Goal: Navigation & Orientation: Find specific page/section

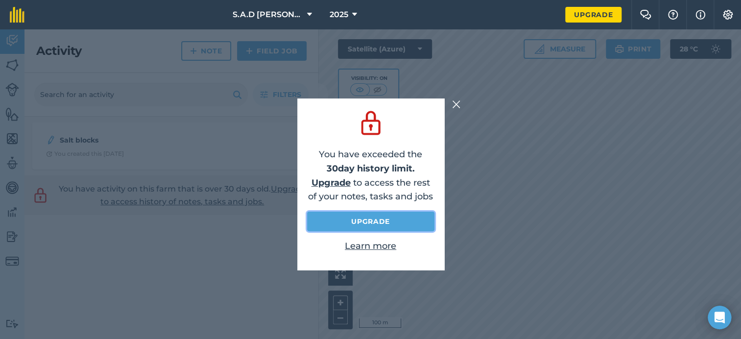
click at [366, 222] on link "Upgrade" at bounding box center [370, 222] width 127 height 20
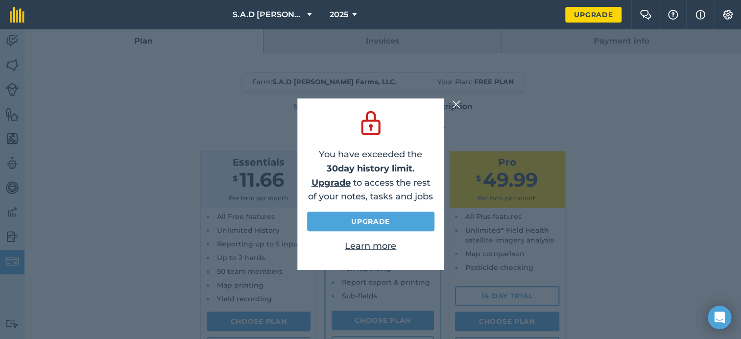
click at [455, 106] on img at bounding box center [456, 104] width 9 height 12
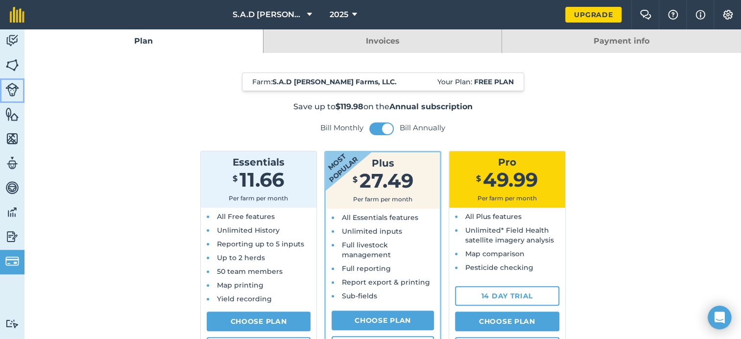
click at [16, 88] on img at bounding box center [12, 90] width 14 height 14
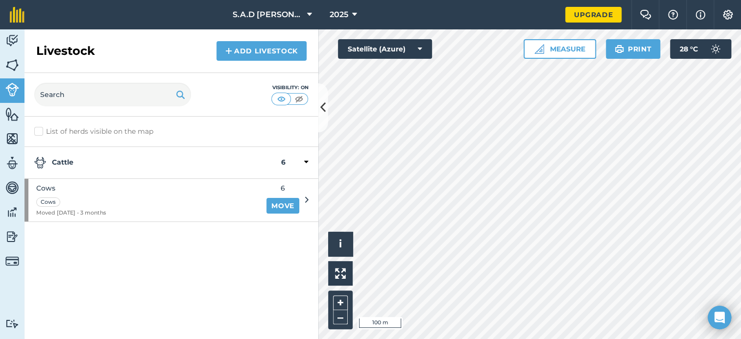
click at [306, 161] on icon at bounding box center [306, 162] width 4 height 9
click at [306, 161] on icon at bounding box center [307, 162] width 2 height 9
click at [14, 65] on img at bounding box center [12, 65] width 14 height 15
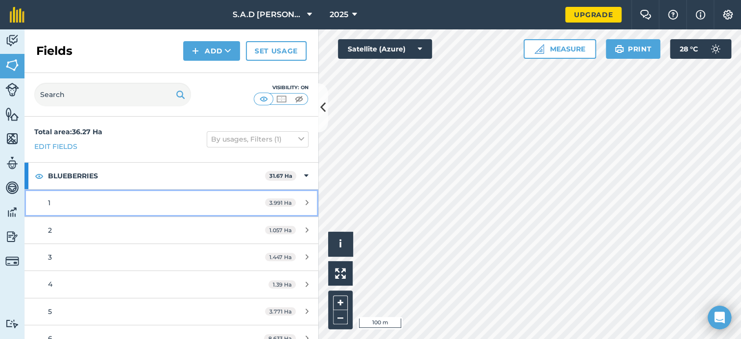
click at [306, 203] on icon at bounding box center [307, 202] width 3 height 7
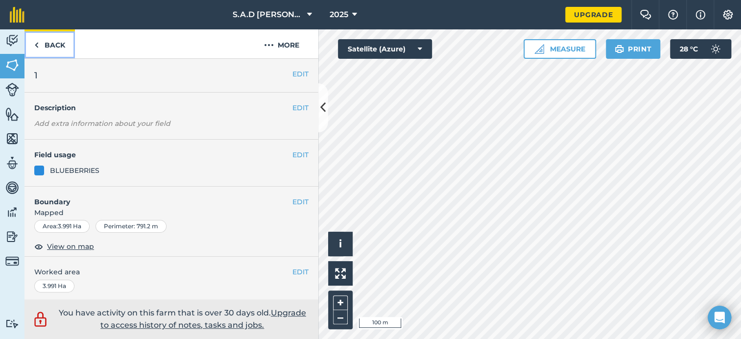
click at [50, 46] on link "Back" at bounding box center [49, 43] width 50 height 29
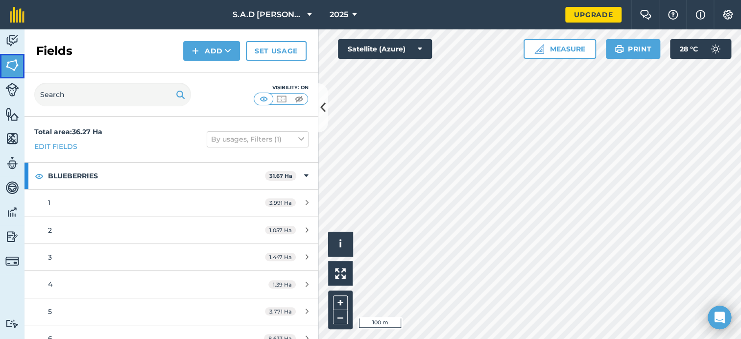
click at [11, 64] on img at bounding box center [12, 65] width 14 height 15
click at [12, 113] on img at bounding box center [12, 114] width 14 height 15
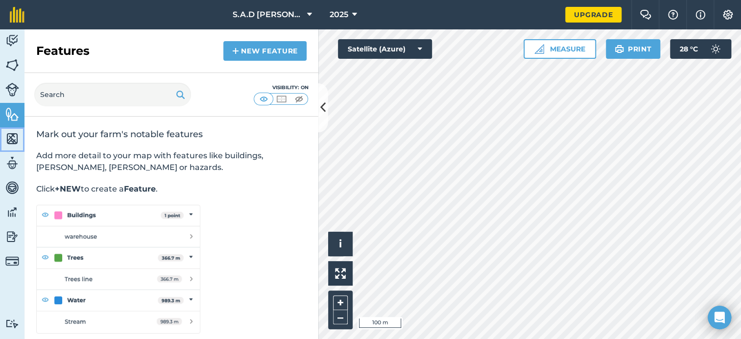
click at [13, 140] on img at bounding box center [12, 138] width 14 height 15
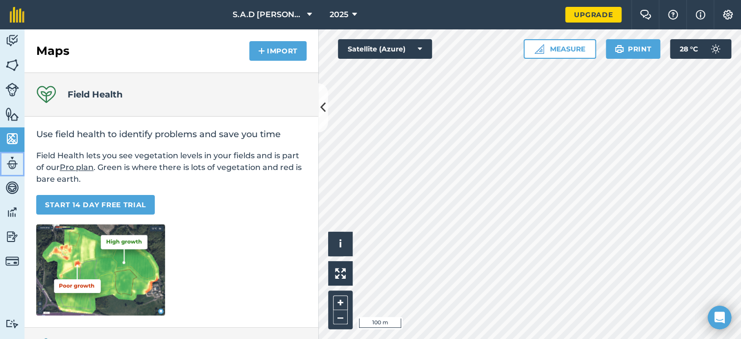
click at [9, 163] on img at bounding box center [12, 163] width 14 height 15
select select "MEMBER"
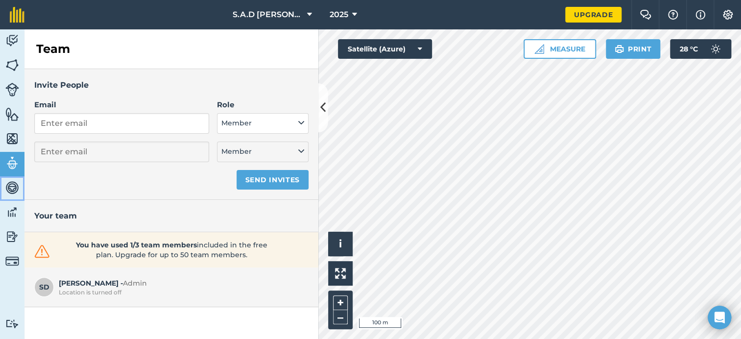
click at [12, 186] on img at bounding box center [12, 187] width 14 height 15
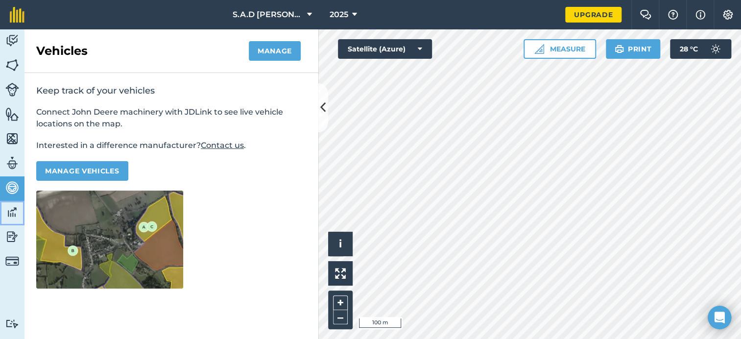
click at [7, 215] on img at bounding box center [12, 212] width 14 height 15
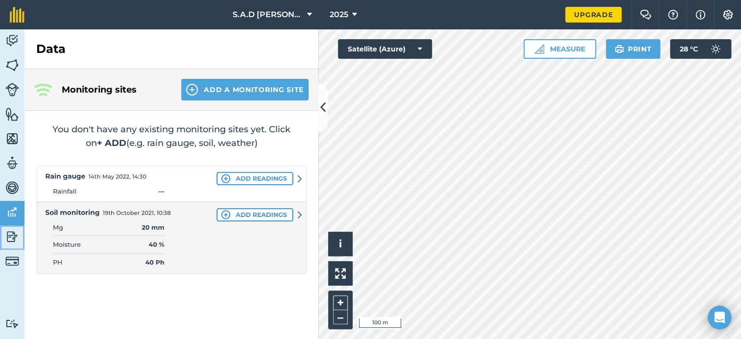
click at [3, 236] on link "Reporting" at bounding box center [12, 237] width 24 height 24
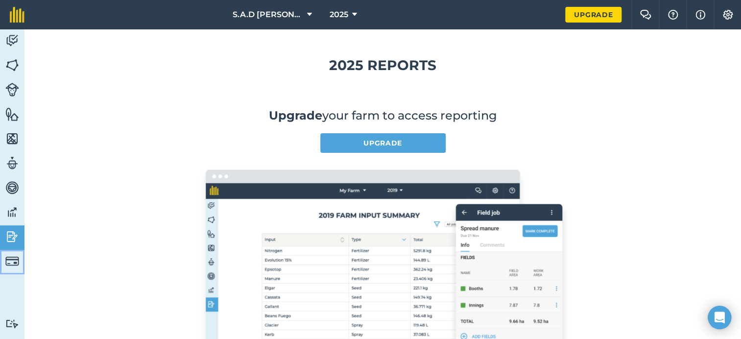
click at [13, 262] on img at bounding box center [12, 261] width 14 height 14
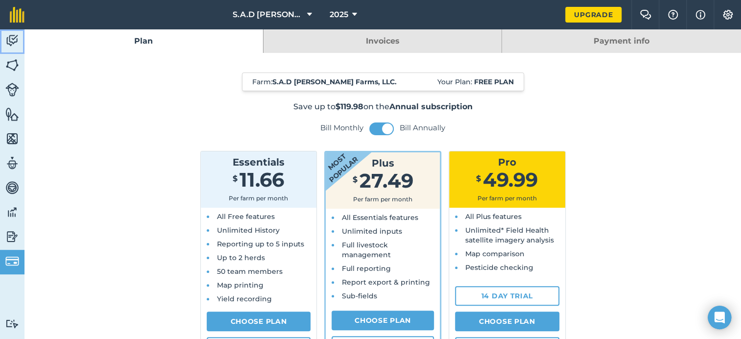
click at [15, 39] on img at bounding box center [12, 40] width 14 height 15
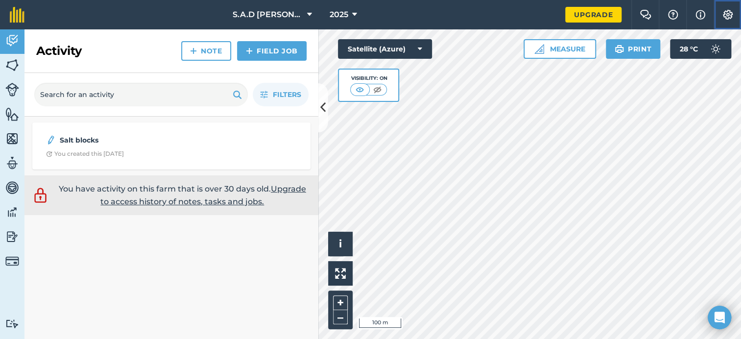
click at [731, 14] on img at bounding box center [728, 15] width 12 height 10
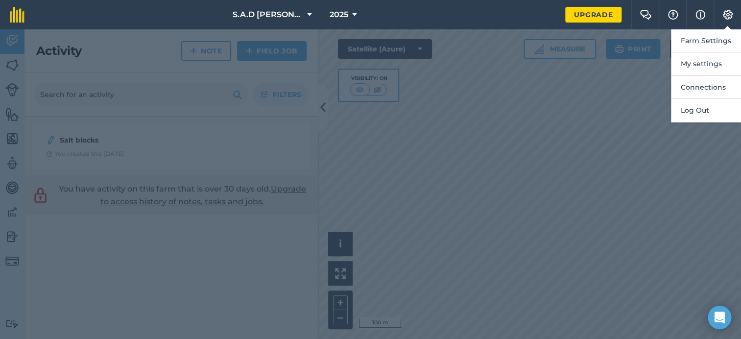
click at [474, 12] on nav "S.A.D [PERSON_NAME] Farms, LLC. 2025" at bounding box center [299, 14] width 531 height 29
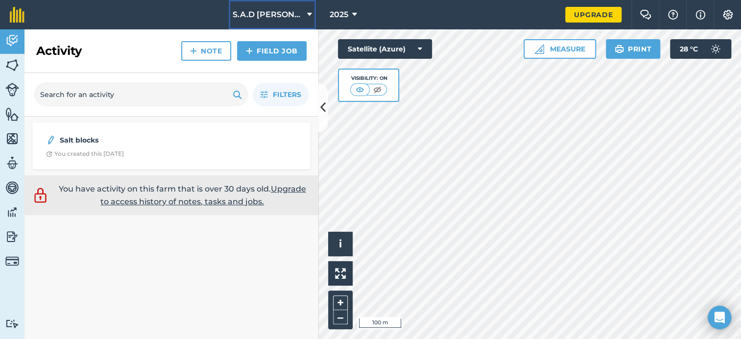
click at [307, 13] on icon at bounding box center [309, 15] width 5 height 12
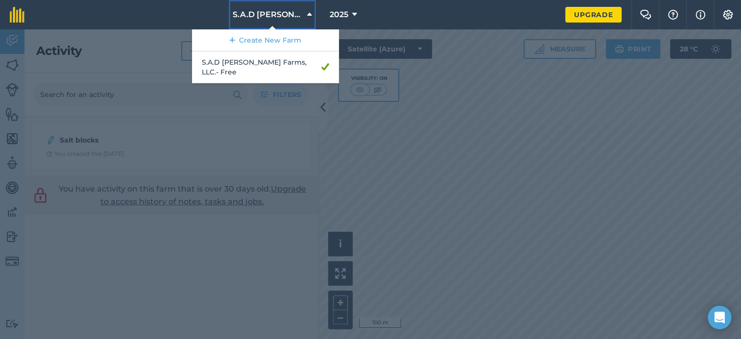
click at [307, 13] on icon at bounding box center [309, 15] width 5 height 12
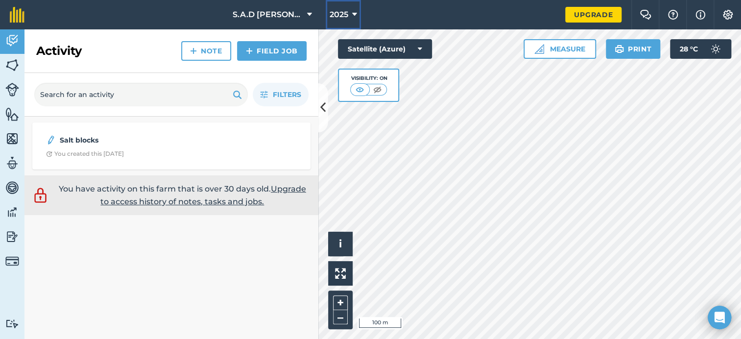
click at [350, 15] on button "2025" at bounding box center [343, 14] width 35 height 29
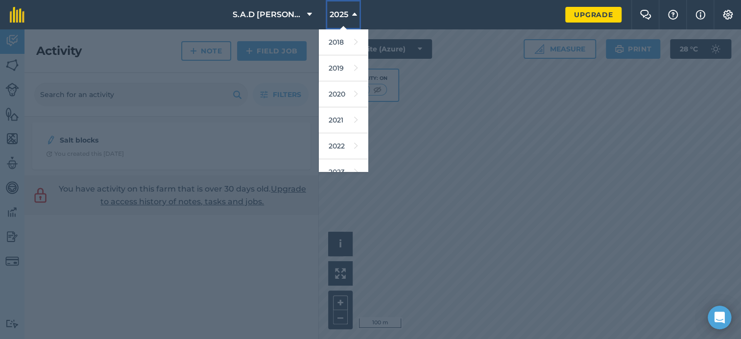
click at [350, 15] on button "2025" at bounding box center [343, 14] width 35 height 29
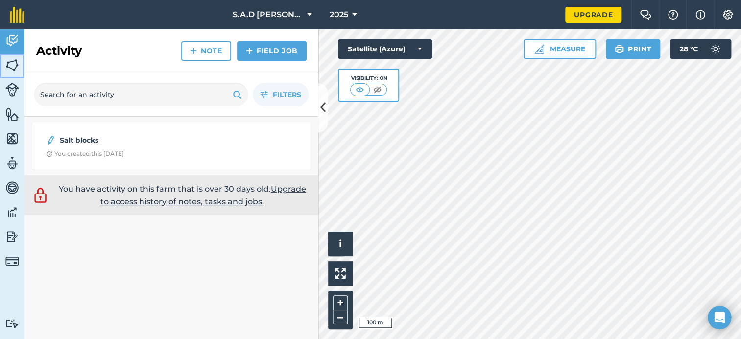
click at [15, 65] on img at bounding box center [12, 65] width 14 height 15
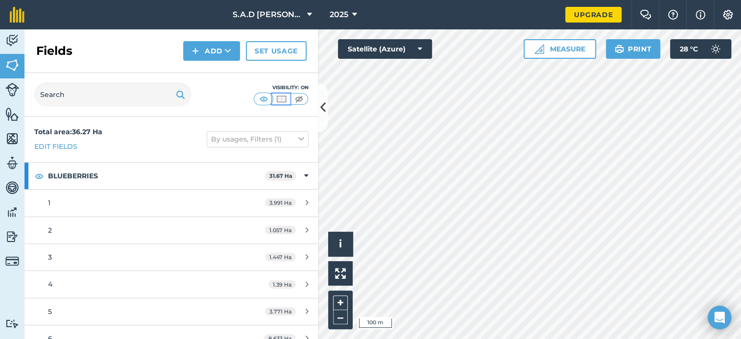
click at [281, 100] on img at bounding box center [281, 99] width 12 height 10
click at [299, 99] on img at bounding box center [299, 99] width 12 height 10
click at [262, 100] on img at bounding box center [264, 99] width 12 height 10
click at [36, 174] on img at bounding box center [39, 176] width 9 height 12
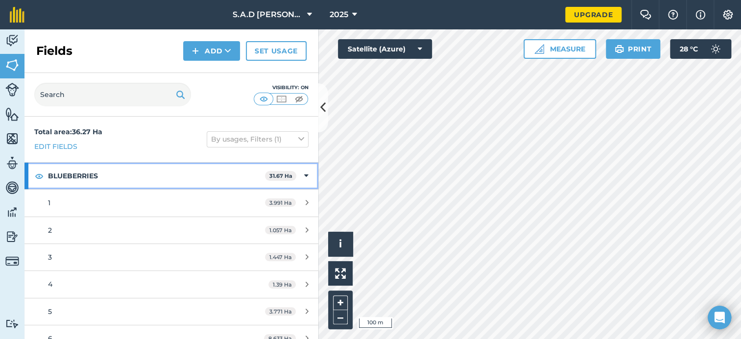
click at [283, 175] on strong "31.67 Ha" at bounding box center [280, 175] width 23 height 7
click at [283, 175] on strong "31.67 Ha" at bounding box center [282, 175] width 23 height 7
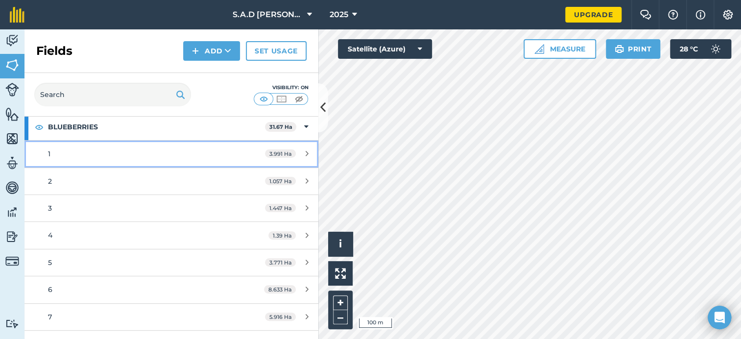
click at [165, 160] on link "1 3.991 Ha" at bounding box center [171, 154] width 294 height 26
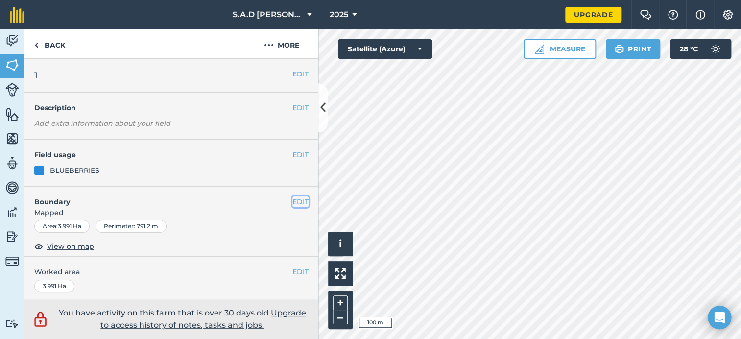
click at [298, 201] on button "EDIT" at bounding box center [300, 201] width 16 height 11
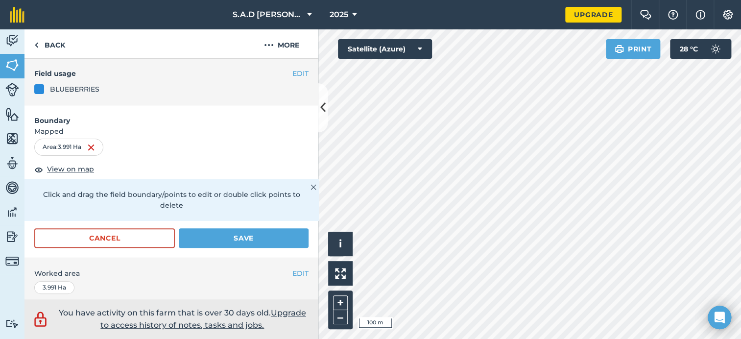
scroll to position [98, 0]
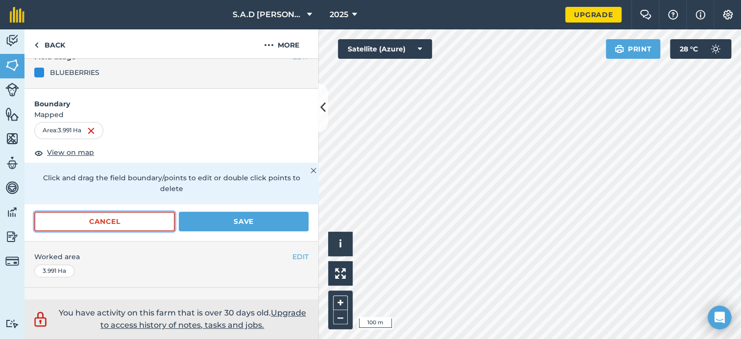
click at [112, 226] on button "Cancel" at bounding box center [104, 222] width 141 height 20
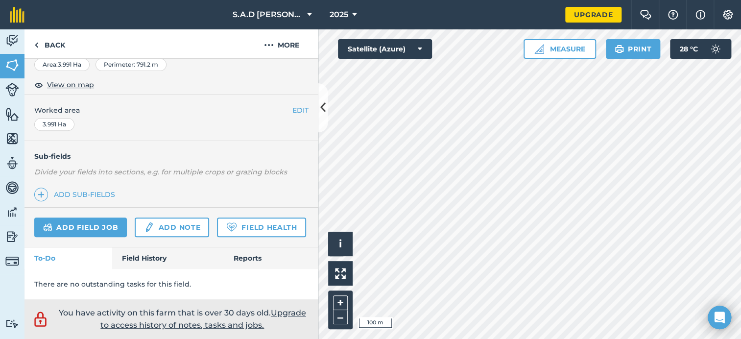
scroll to position [187, 0]
click at [155, 251] on link "Field History" at bounding box center [167, 258] width 111 height 22
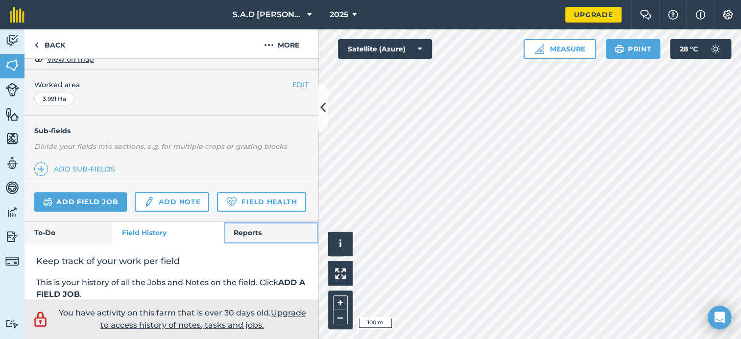
click at [262, 243] on link "Reports" at bounding box center [271, 233] width 95 height 22
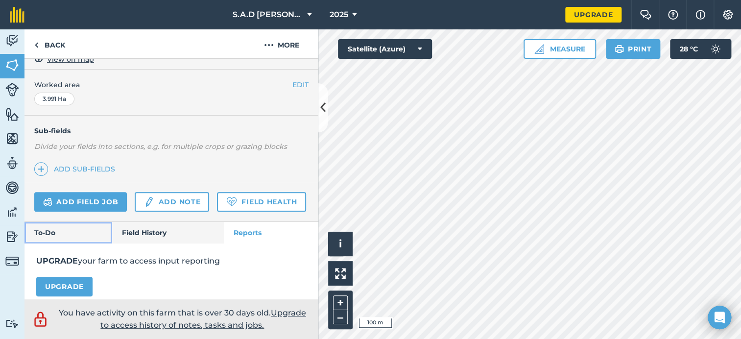
click at [59, 243] on link "To-Do" at bounding box center [68, 233] width 88 height 22
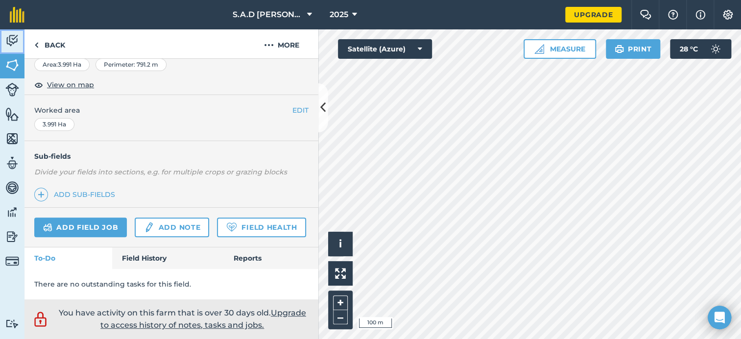
click at [11, 44] on img at bounding box center [12, 40] width 14 height 15
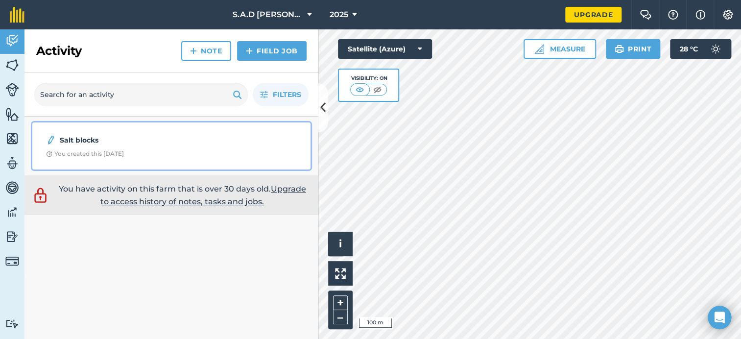
click at [75, 152] on div "You created this [DATE]" at bounding box center [85, 154] width 78 height 8
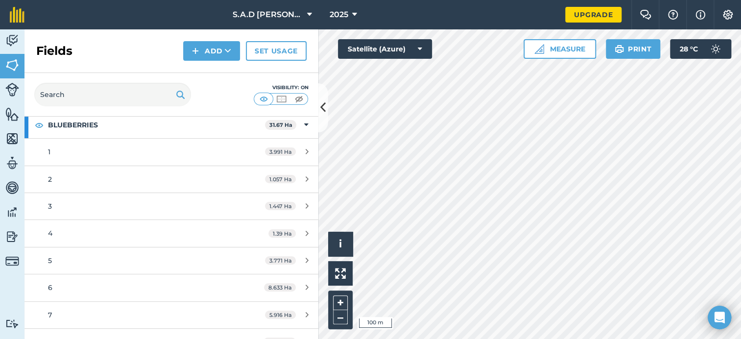
scroll to position [120, 0]
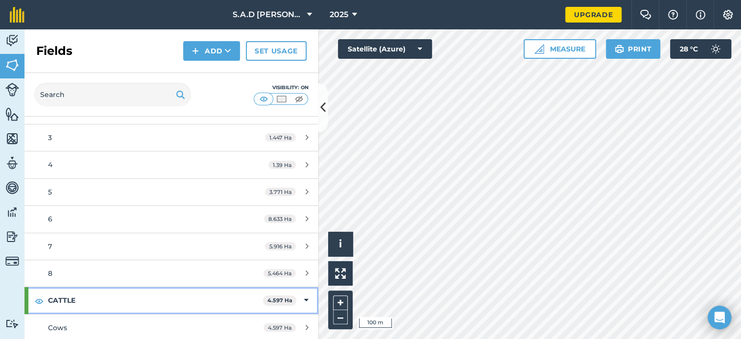
click at [304, 296] on icon at bounding box center [306, 300] width 4 height 11
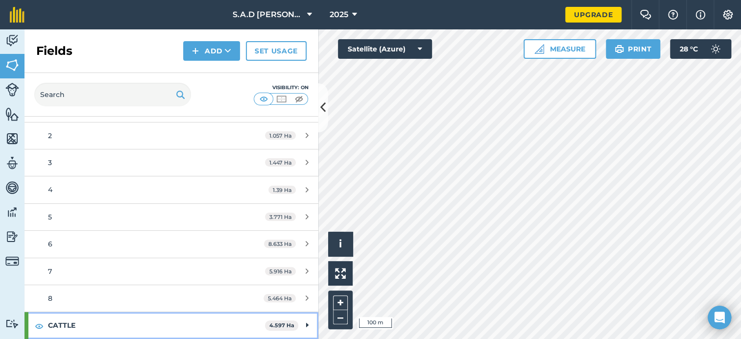
scroll to position [93, 0]
click at [306, 326] on icon at bounding box center [307, 327] width 2 height 11
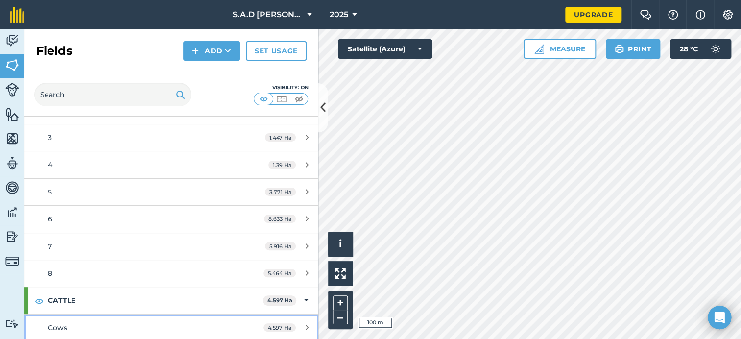
click at [306, 324] on icon at bounding box center [307, 327] width 3 height 7
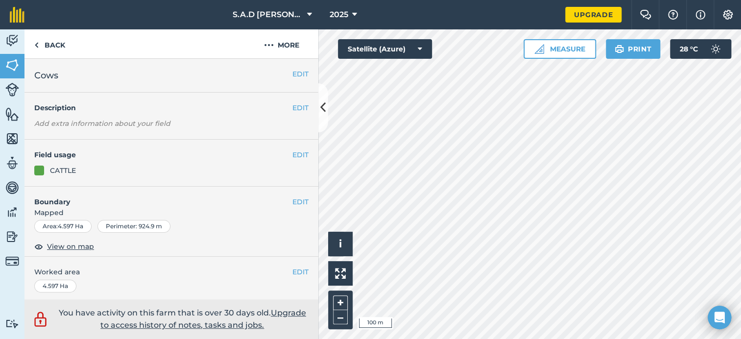
scroll to position [219, 0]
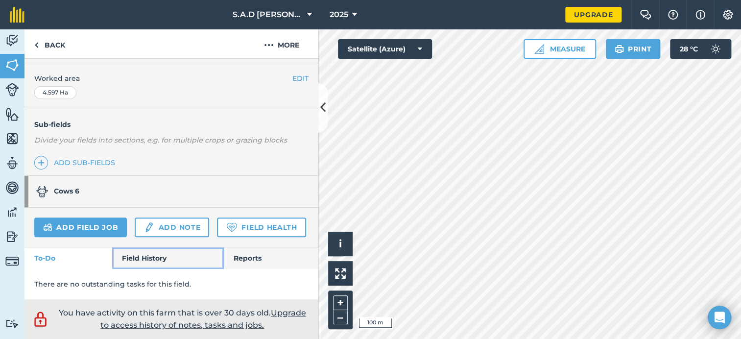
click at [147, 260] on link "Field History" at bounding box center [167, 258] width 111 height 22
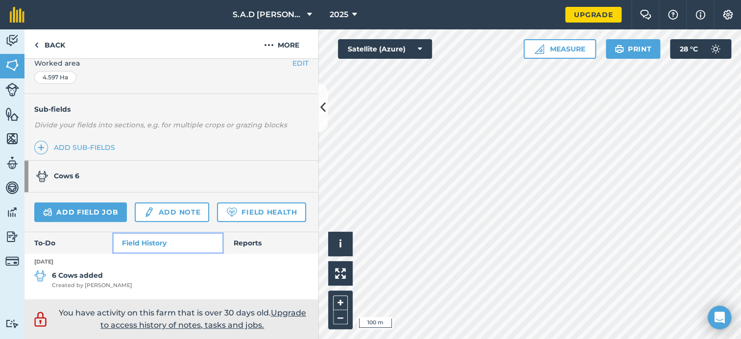
scroll to position [234, 0]
click at [245, 242] on link "Reports" at bounding box center [271, 243] width 95 height 22
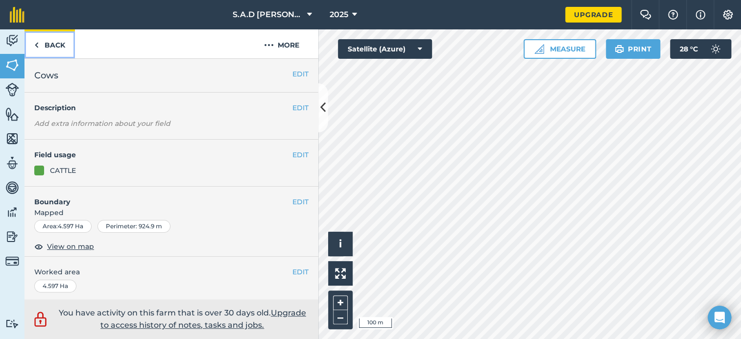
click at [57, 45] on link "Back" at bounding box center [49, 43] width 50 height 29
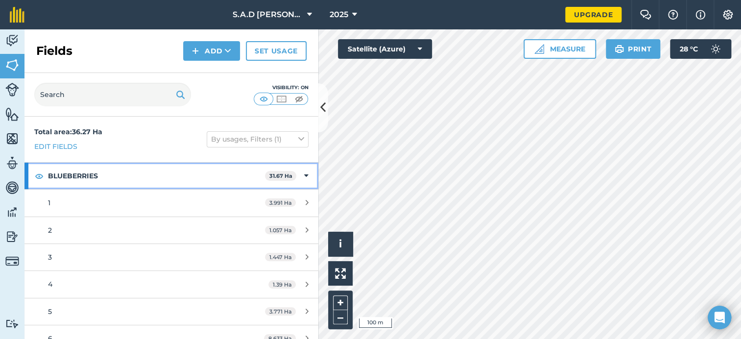
click at [301, 175] on div "BLUEBERRIES 31.67 Ha" at bounding box center [171, 176] width 294 height 26
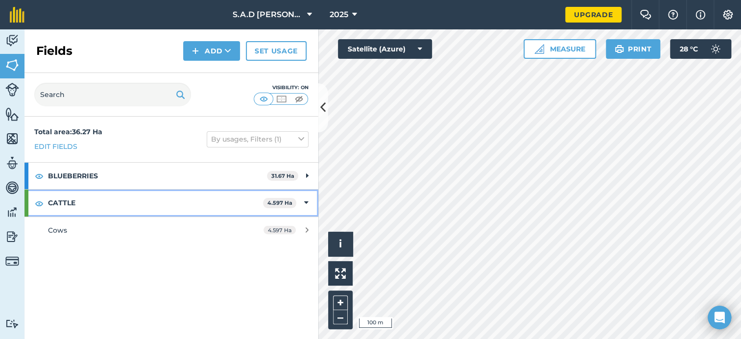
click at [305, 201] on icon at bounding box center [306, 202] width 4 height 11
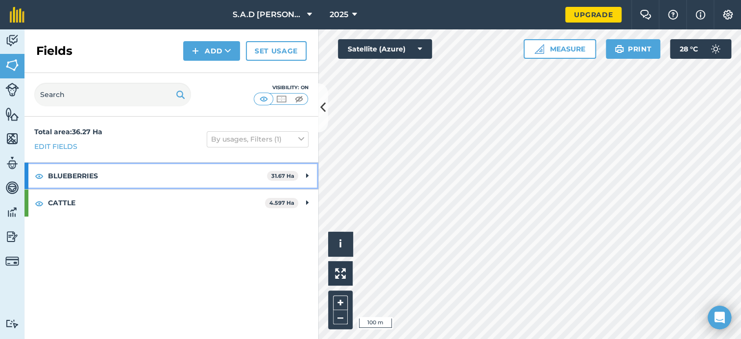
click at [192, 172] on strong "BLUEBERRIES" at bounding box center [157, 176] width 219 height 26
click at [304, 178] on icon at bounding box center [306, 175] width 4 height 11
click at [301, 176] on div "BLUEBERRIES 31.67 Ha" at bounding box center [171, 176] width 294 height 26
click at [67, 176] on strong "BLUEBERRIES" at bounding box center [156, 176] width 217 height 26
click at [67, 176] on strong "BLUEBERRIES" at bounding box center [157, 176] width 219 height 26
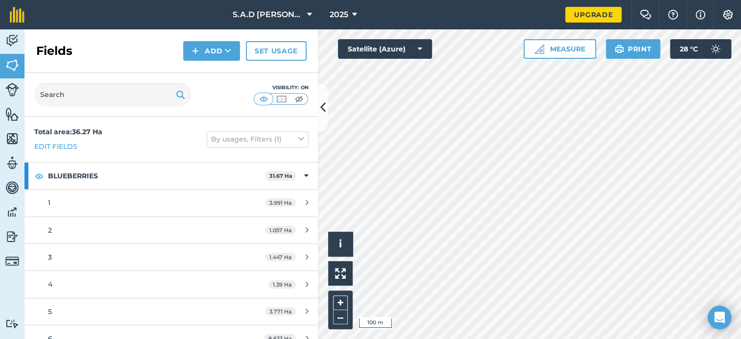
click at [92, 133] on strong "Total area : 36.27 Ha" at bounding box center [68, 131] width 68 height 9
click at [101, 130] on strong "Total area : 36.27 Ha" at bounding box center [68, 131] width 68 height 9
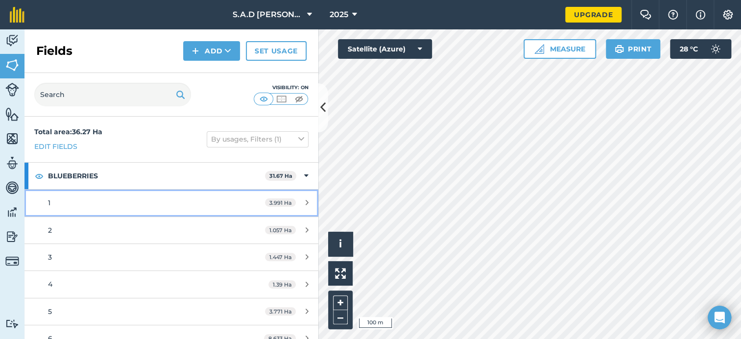
click at [85, 206] on div "1" at bounding box center [140, 202] width 184 height 11
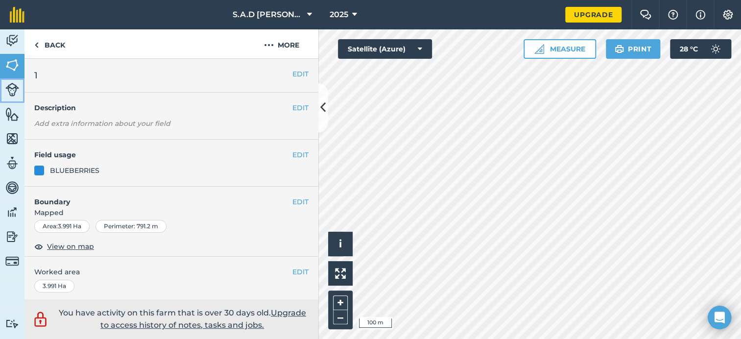
click at [12, 88] on img at bounding box center [12, 90] width 14 height 14
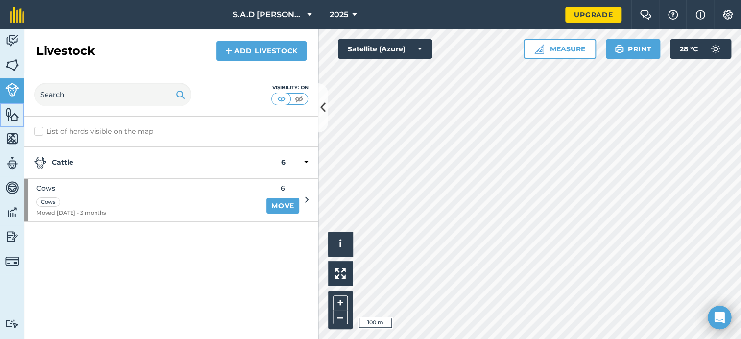
click at [9, 112] on img at bounding box center [12, 114] width 14 height 15
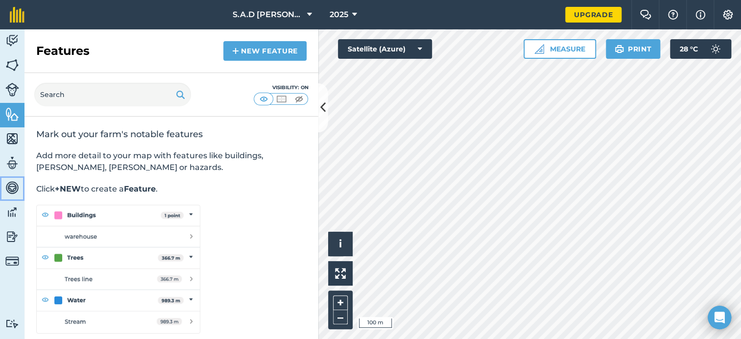
click at [9, 184] on img at bounding box center [12, 187] width 14 height 15
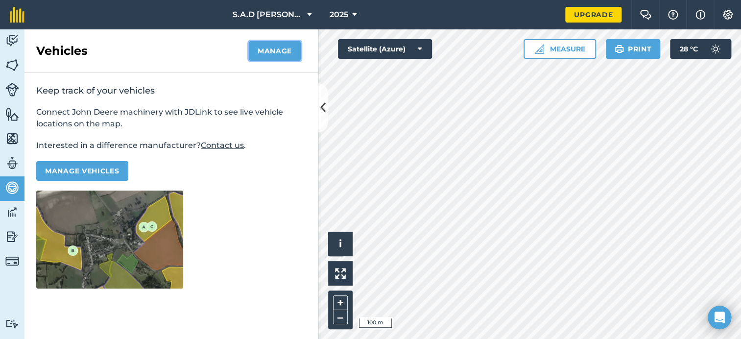
click at [273, 53] on button "Manage" at bounding box center [275, 51] width 52 height 20
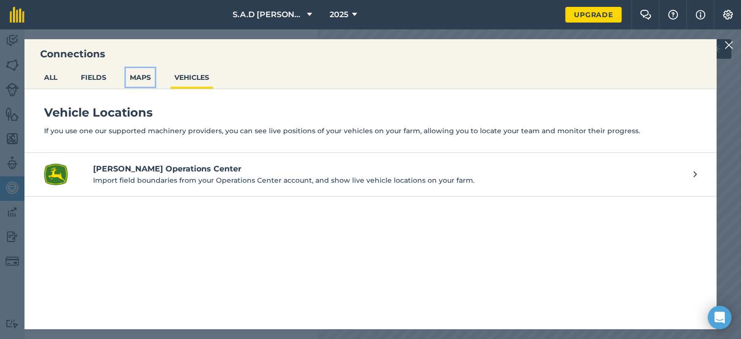
click at [134, 81] on button "MAPS" at bounding box center [140, 77] width 29 height 19
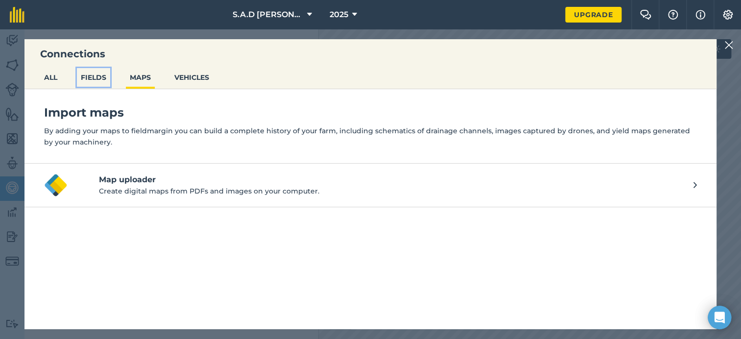
click at [100, 75] on button "FIELDS" at bounding box center [93, 77] width 33 height 19
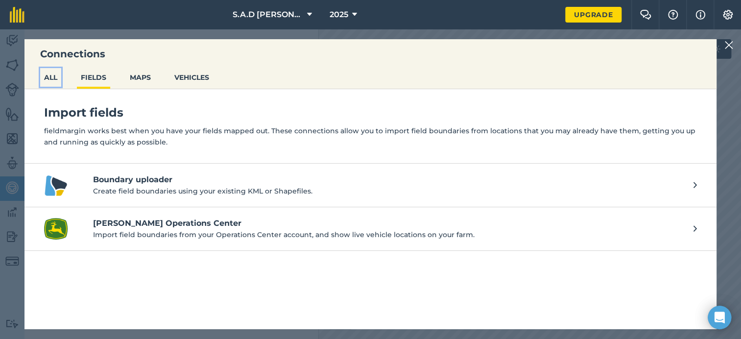
click at [53, 77] on button "ALL" at bounding box center [50, 77] width 21 height 19
